Goal: Answer question/provide support

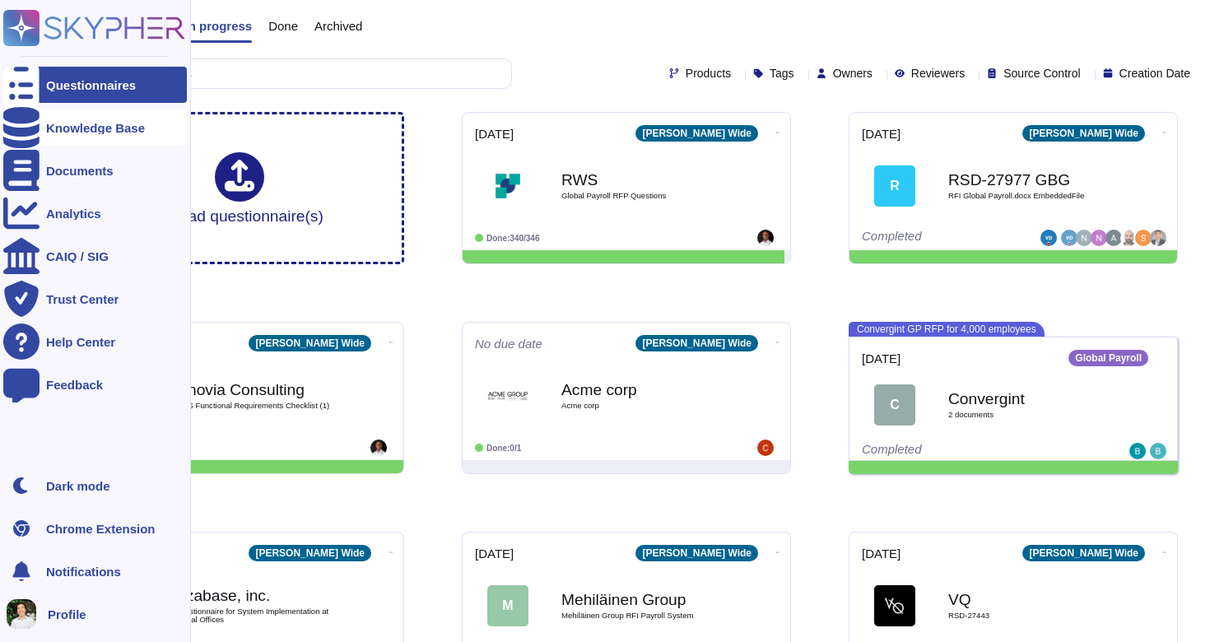
click at [90, 137] on div "Knowledge Base" at bounding box center [95, 127] width 184 height 36
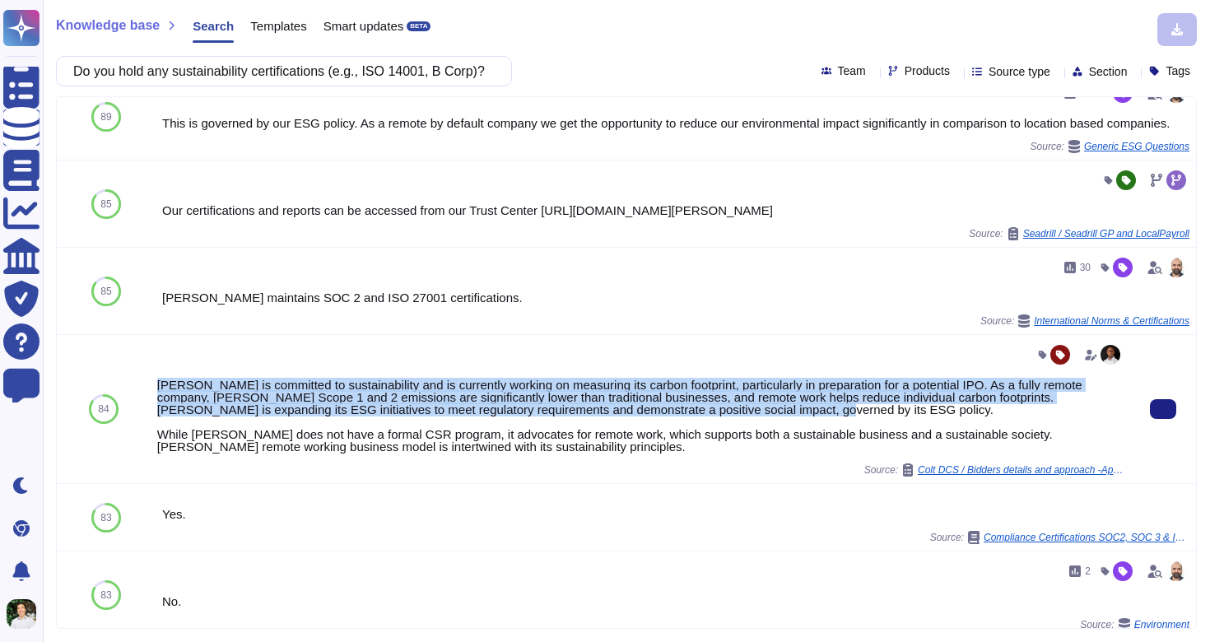
drag, startPoint x: 808, startPoint y: 421, endPoint x: 161, endPoint y: 393, distance: 648.5
click at [161, 393] on div "[PERSON_NAME] is committed to sustainability and is currently working on measur…" at bounding box center [640, 416] width 966 height 74
copy div "[PERSON_NAME] is committed to sustainability and is currently working on measur…"
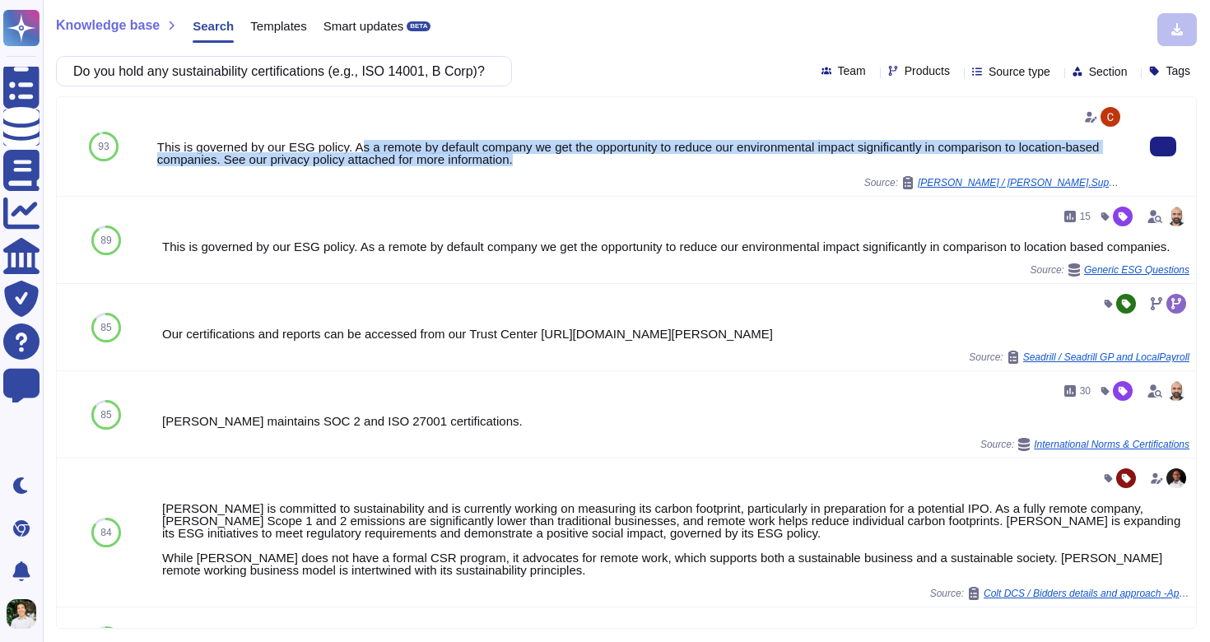
drag, startPoint x: 567, startPoint y: 155, endPoint x: 363, endPoint y: 142, distance: 204.6
click at [363, 142] on div "This is governed by our ESG policy. As a remote by default company we get the o…" at bounding box center [640, 153] width 966 height 25
click at [354, 141] on div "This is governed by our ESG policy. As a remote by default company we get the o…" at bounding box center [640, 153] width 966 height 25
drag, startPoint x: 355, startPoint y: 141, endPoint x: 568, endPoint y: 162, distance: 214.3
click at [568, 162] on div "This is governed by our ESG policy. As a remote by default company we get the o…" at bounding box center [640, 153] width 966 height 25
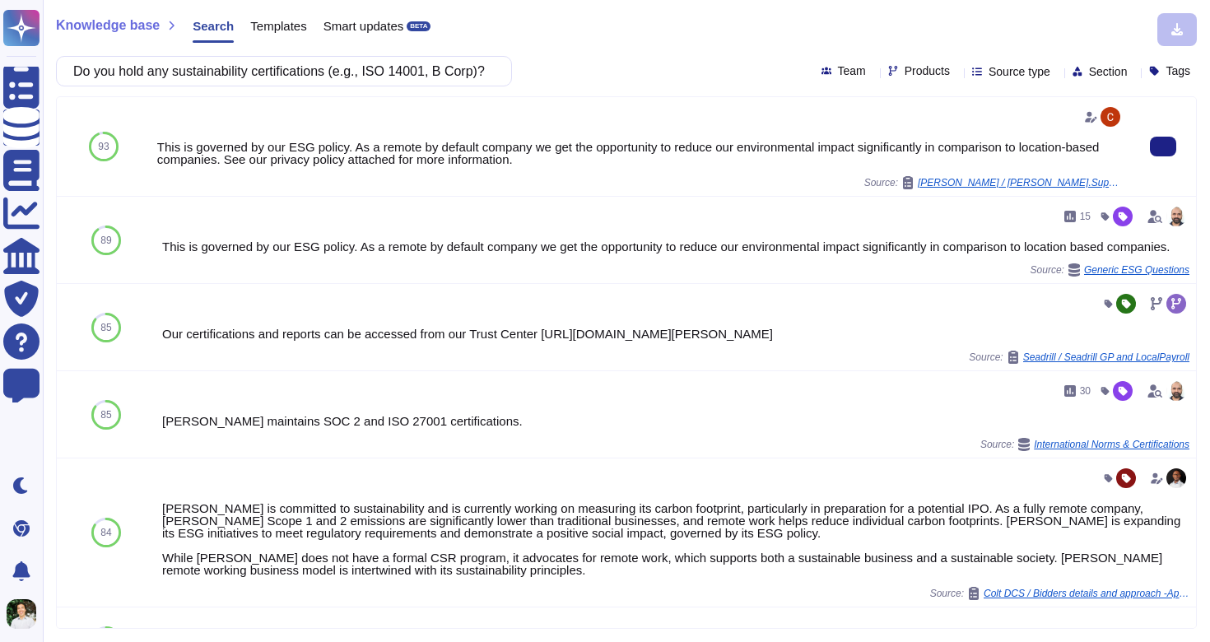
click at [407, 152] on div "This is governed by our ESG policy. As a remote by default company we get the o…" at bounding box center [640, 153] width 966 height 25
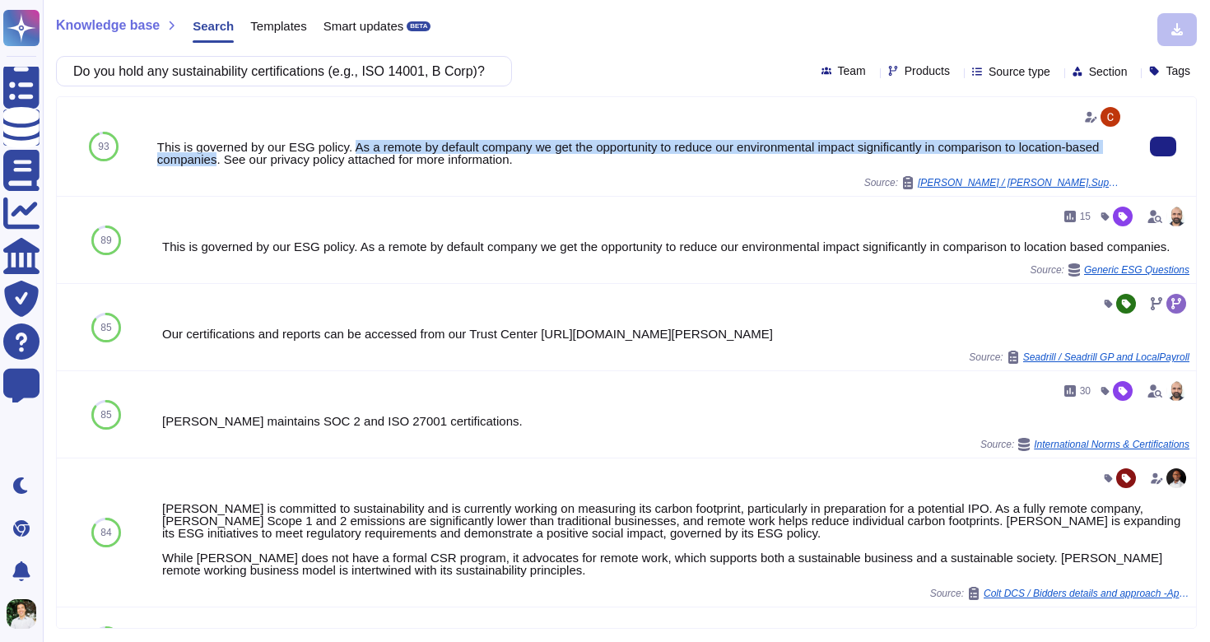
drag, startPoint x: 258, startPoint y: 158, endPoint x: 361, endPoint y: 147, distance: 103.5
click at [361, 147] on div "This is governed by our ESG policy. As a remote by default company we get the o…" at bounding box center [640, 153] width 966 height 25
copy div "As a remote by default company we get the opportunity to reduce our environment…"
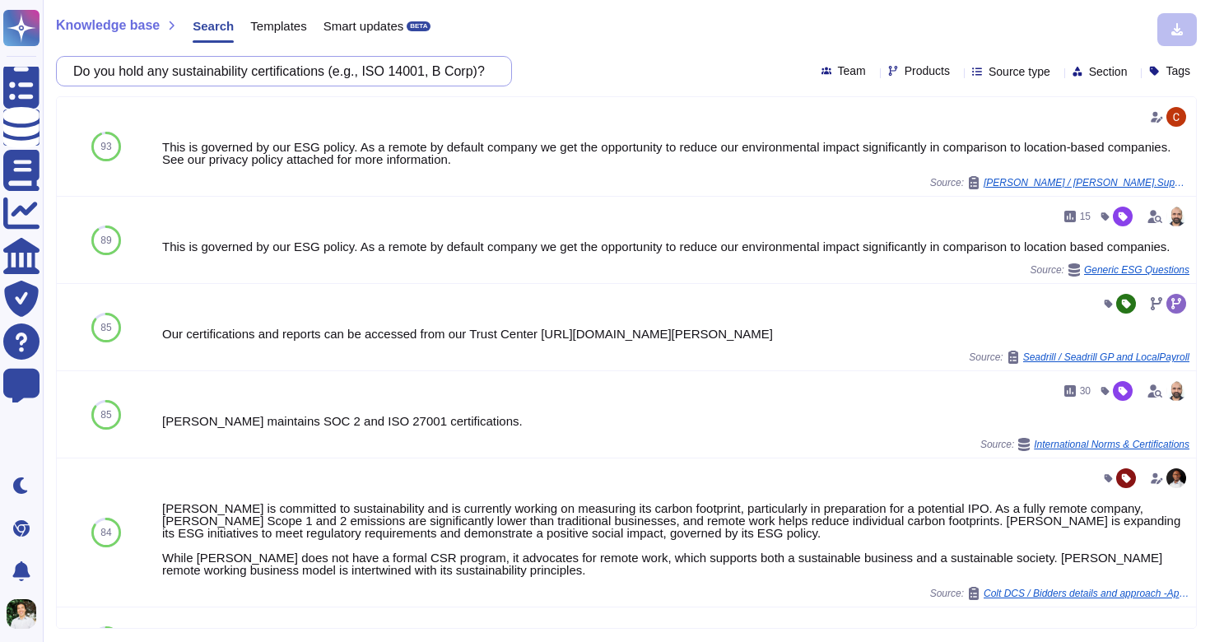
click at [384, 62] on input "Do you hold any sustainability certifications (e.g., ISO 14001, B Corp)?" at bounding box center [280, 71] width 430 height 29
paste input "Are you committed to net-zero or science-based targets"
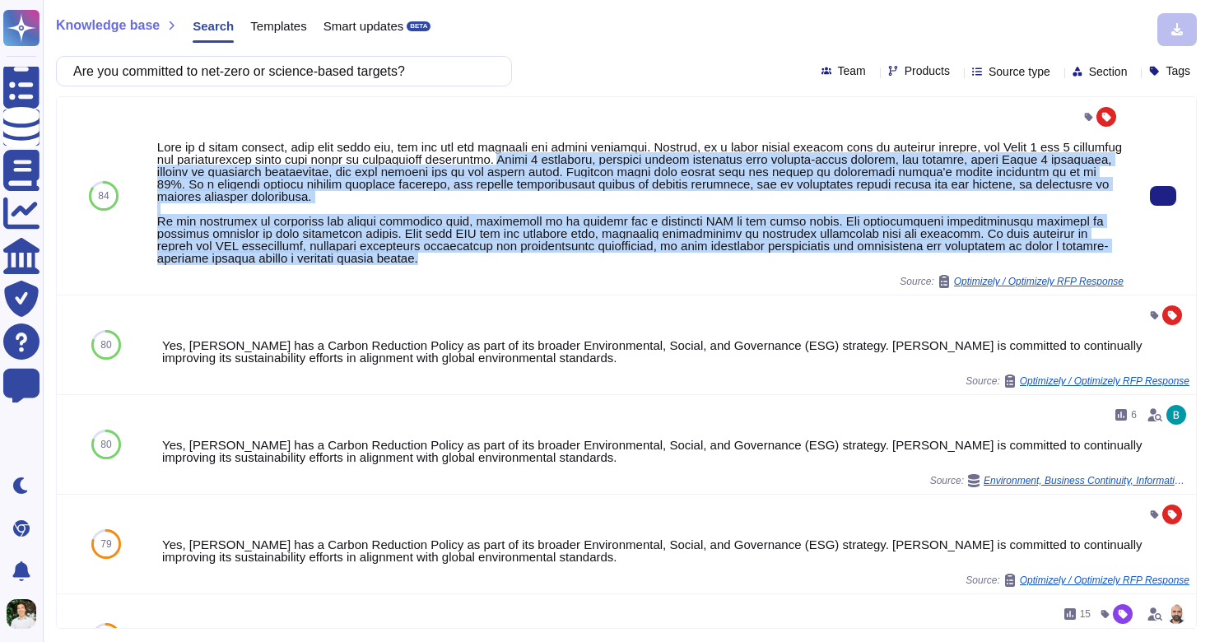
drag, startPoint x: 603, startPoint y: 268, endPoint x: 552, endPoint y: 160, distance: 119.7
click at [552, 160] on div "Source: Optimizely / Optimizely RFP Response" at bounding box center [640, 196] width 966 height 184
copy div "Scope 1 emissions, covering direct emissions from company-owned sources, are mi…"
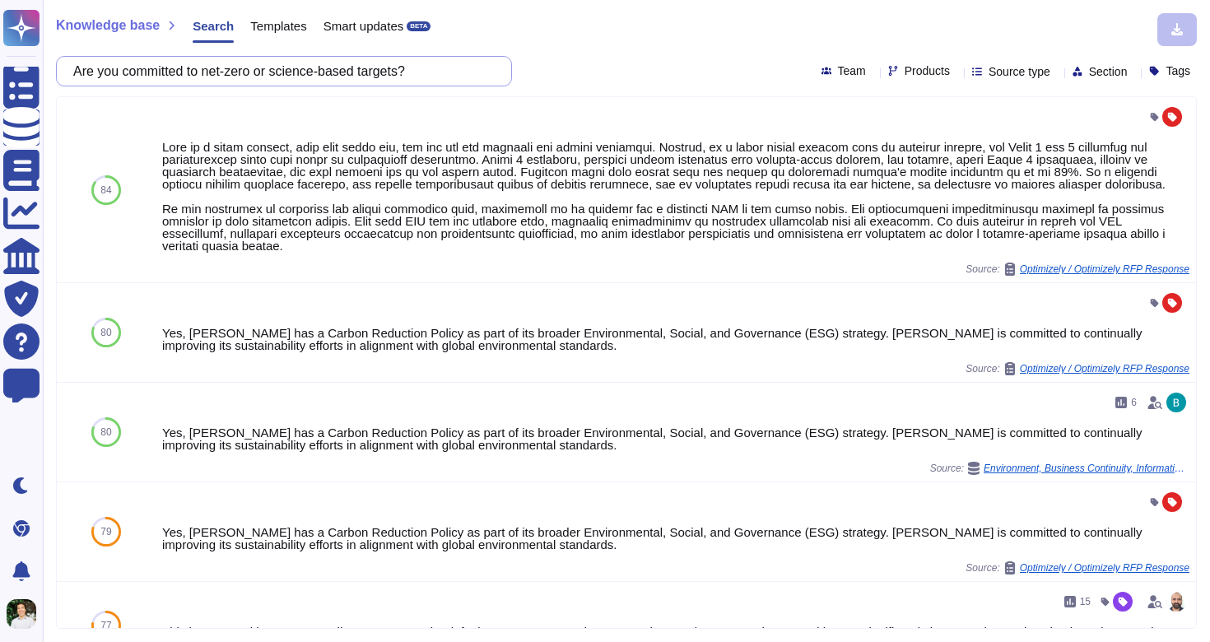
click at [236, 77] on input "Are you committed to net-zero or science-based targets?" at bounding box center [280, 71] width 430 height 29
paste input "Do you publish an annual sustainability or ESG report"
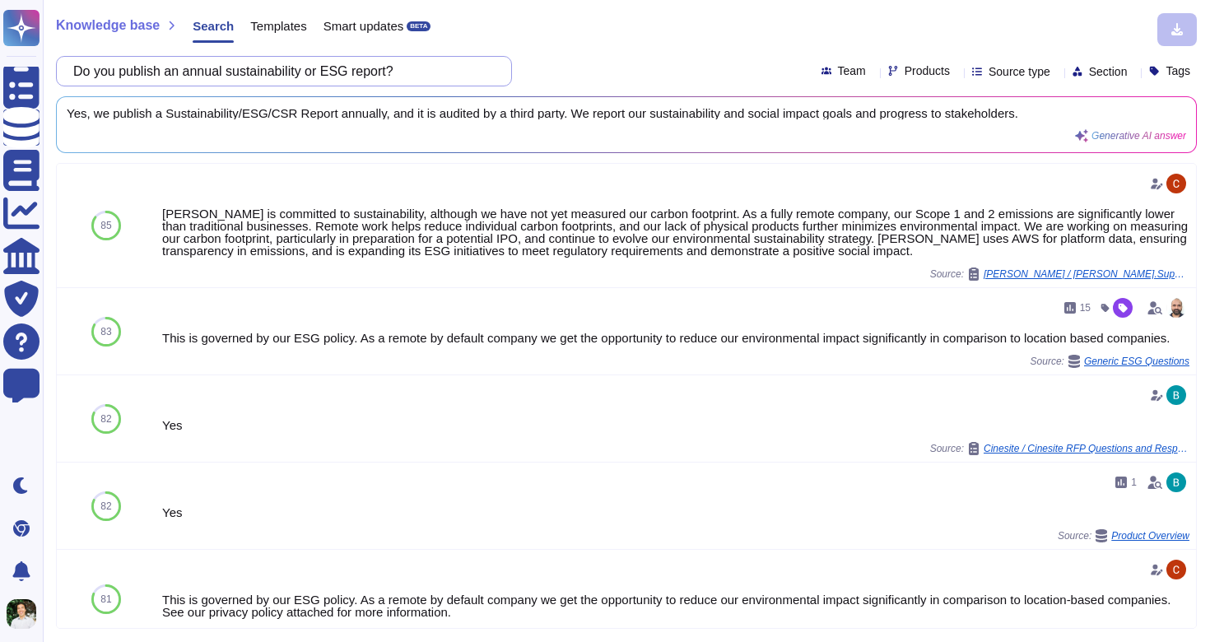
click at [420, 76] on input "Do you publish an annual sustainability or ESG report?" at bounding box center [280, 71] width 430 height 29
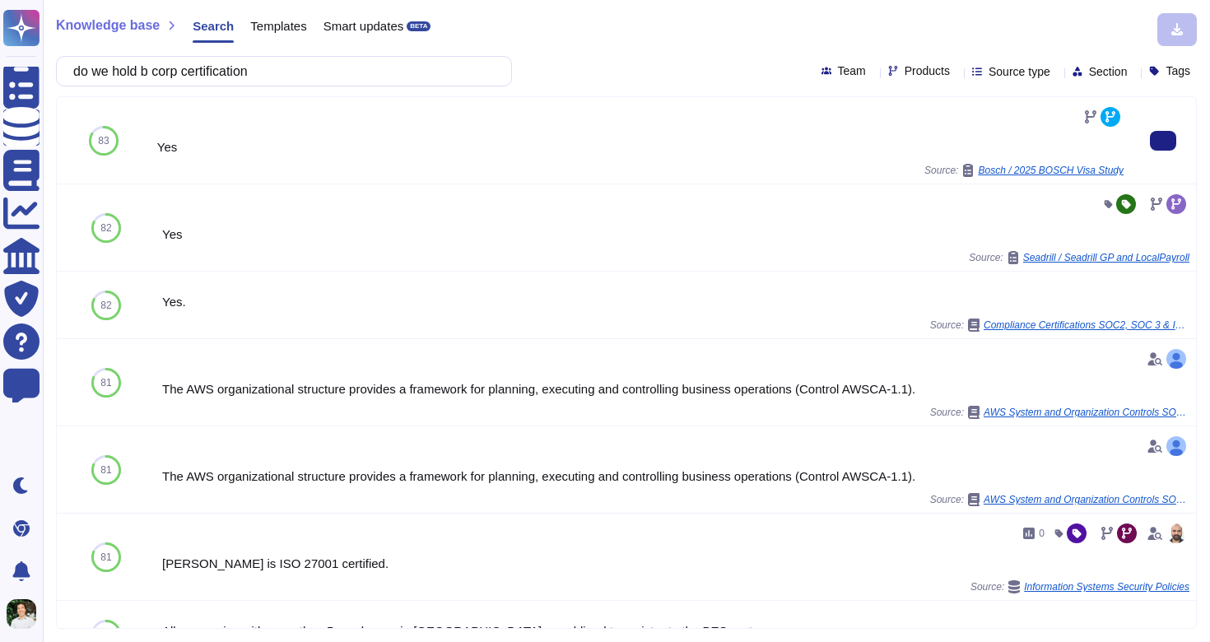
type input "do we hold b corp certification"
click at [494, 180] on div "Yes Source: Bosch / 2025 BOSCH Visa Study" at bounding box center [641, 140] width 980 height 86
